Goal: Navigation & Orientation: Find specific page/section

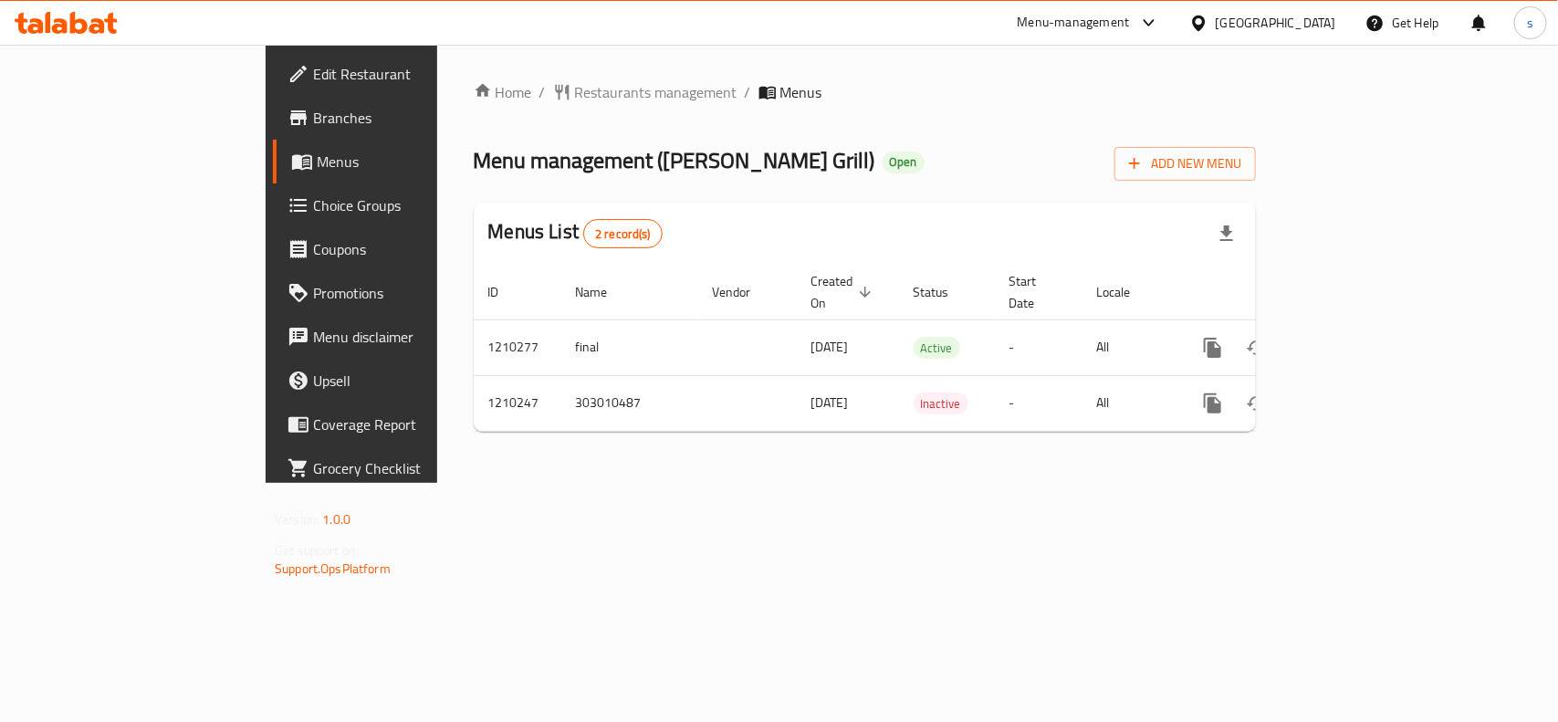
click at [1303, 19] on div "[GEOGRAPHIC_DATA]" at bounding box center [1276, 23] width 120 height 20
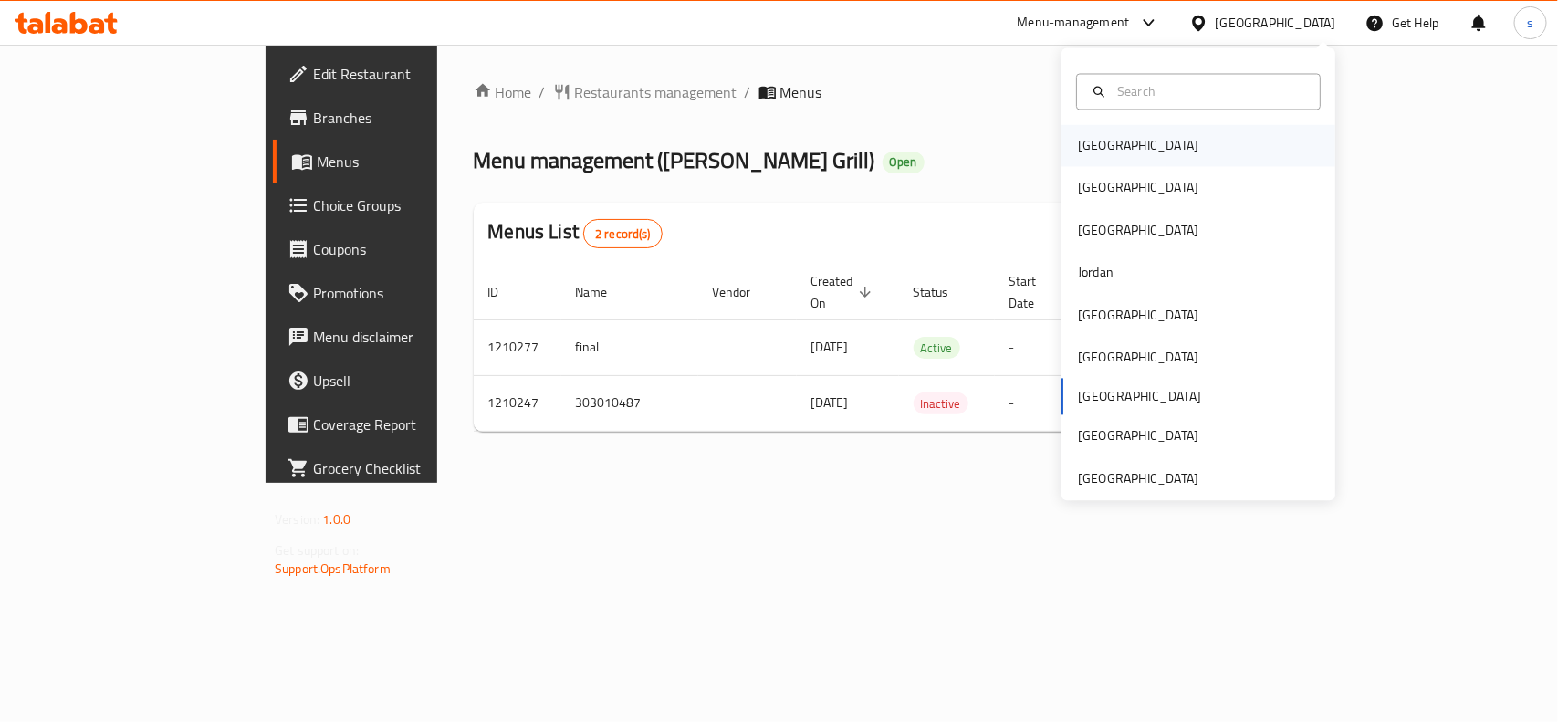
click at [1089, 141] on div "[GEOGRAPHIC_DATA]" at bounding box center [1138, 146] width 120 height 20
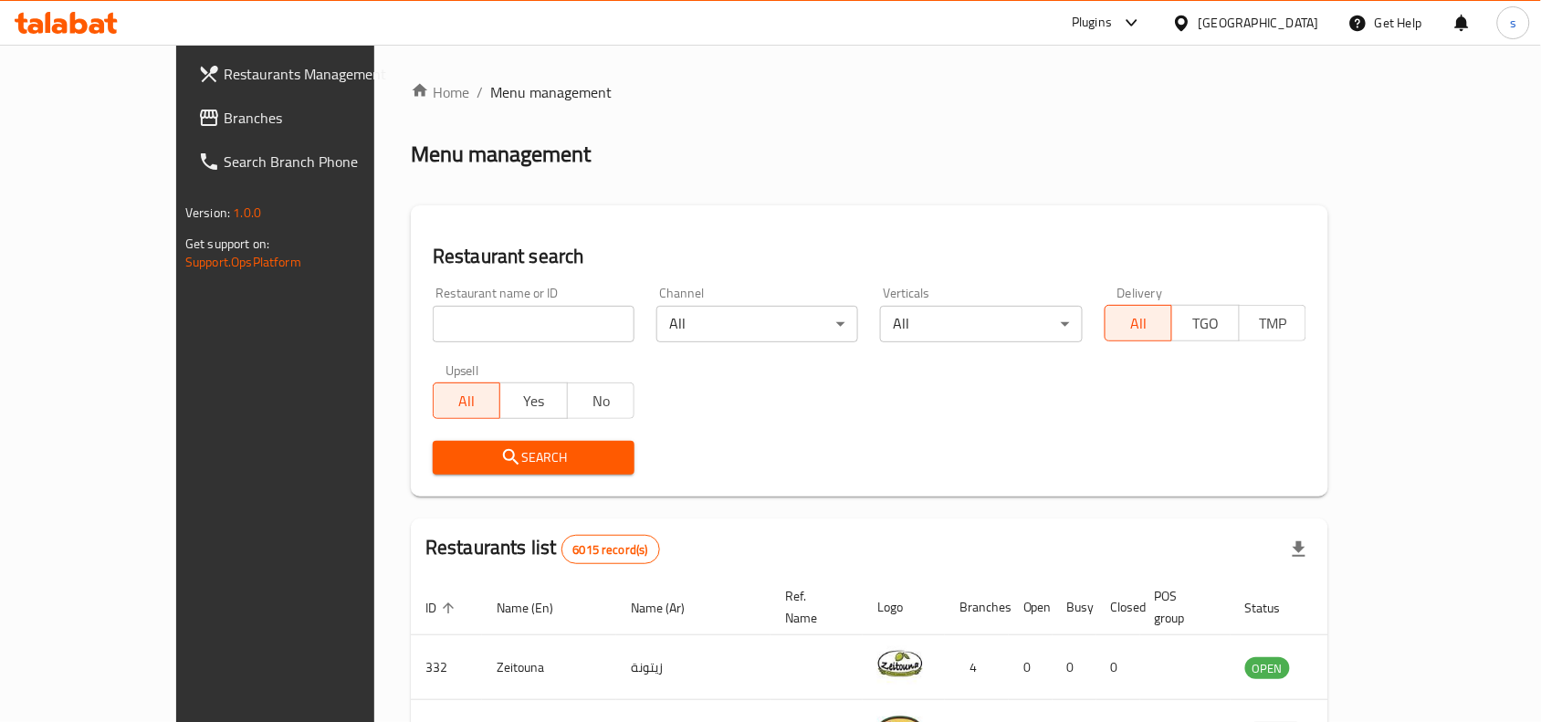
click at [224, 110] on span "Branches" at bounding box center [321, 118] width 195 height 22
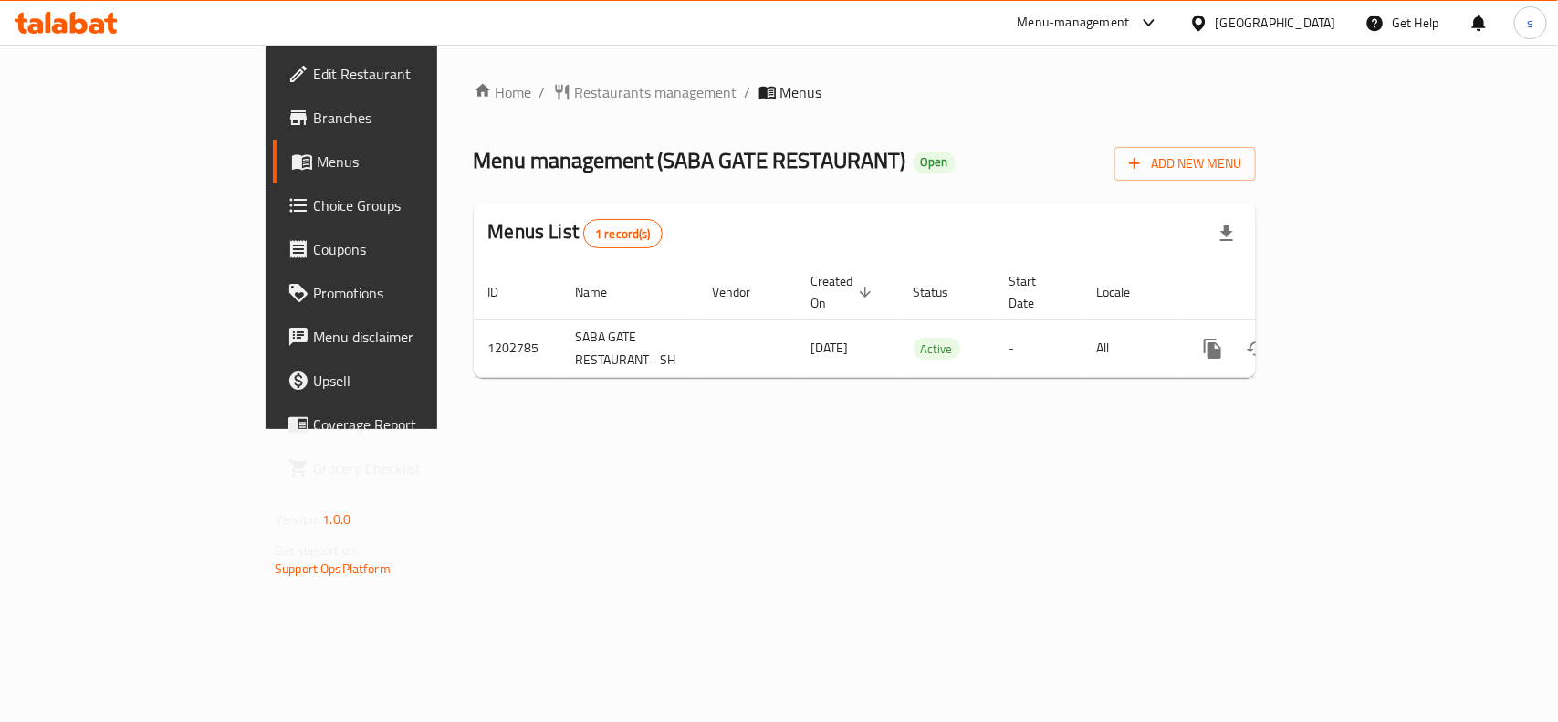
click at [1312, 25] on div "[GEOGRAPHIC_DATA]" at bounding box center [1276, 23] width 120 height 20
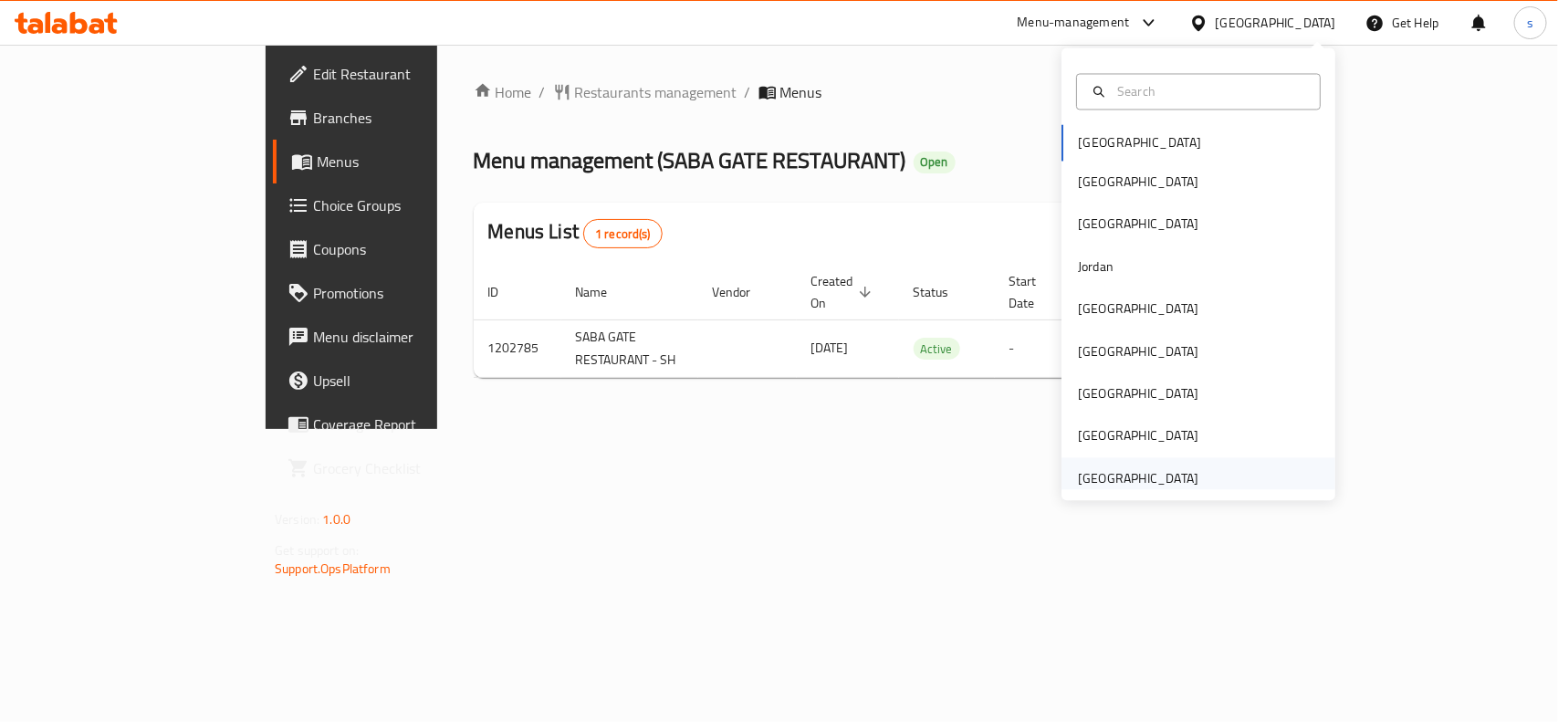
click at [1132, 475] on div "[GEOGRAPHIC_DATA]" at bounding box center [1138, 478] width 120 height 20
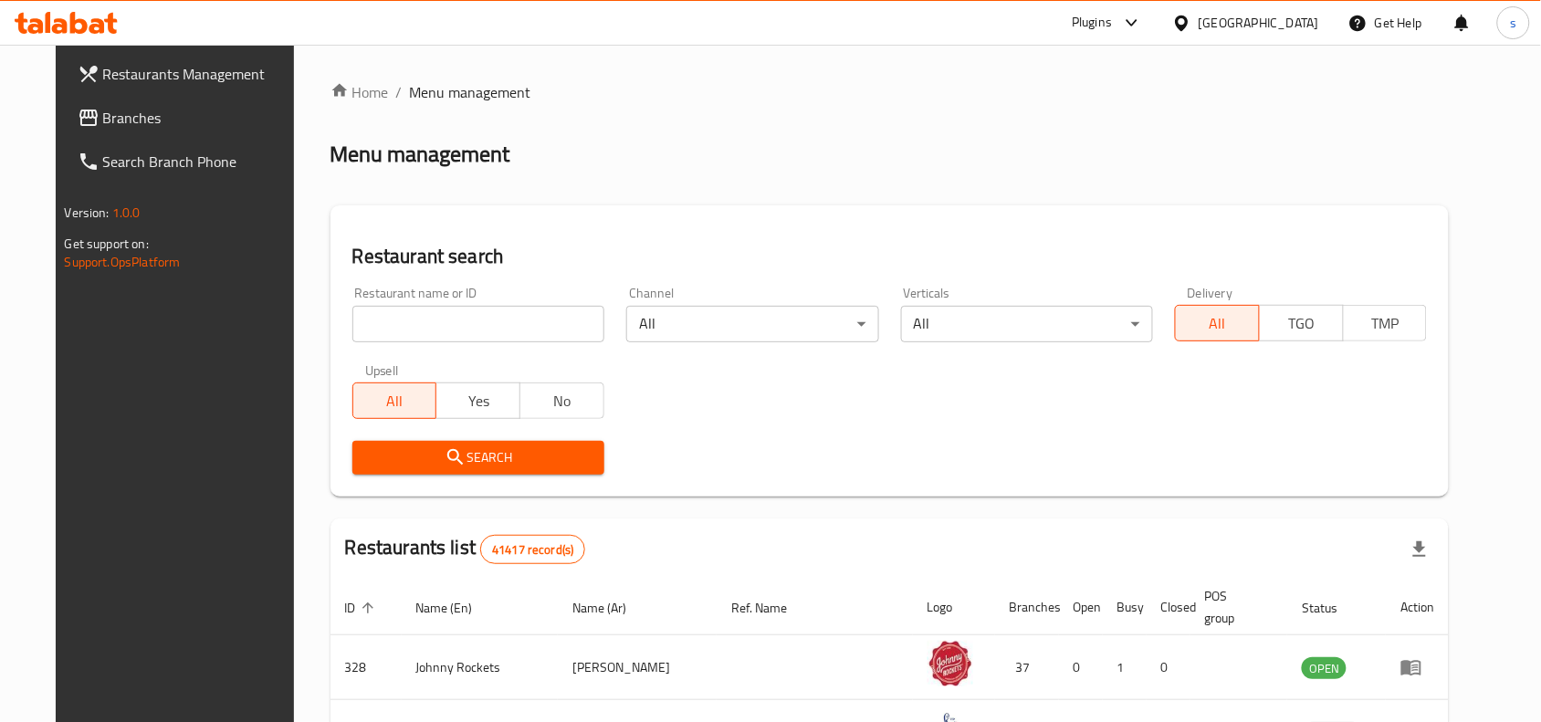
click at [103, 120] on span "Branches" at bounding box center [200, 118] width 195 height 22
